Goal: Find specific page/section: Find specific page/section

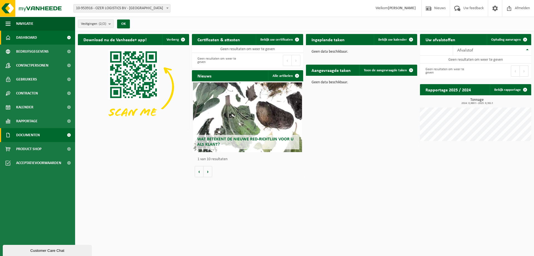
click at [36, 129] on span "Documenten" at bounding box center [28, 135] width 24 height 14
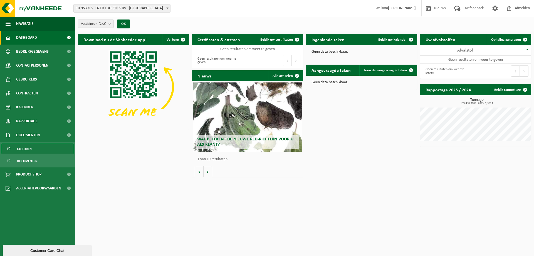
click at [32, 148] on link "Facturen" at bounding box center [37, 148] width 72 height 11
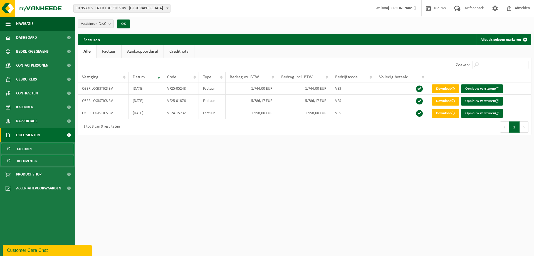
click at [32, 160] on span "Documenten" at bounding box center [27, 161] width 21 height 11
